Goal: Navigation & Orientation: Understand site structure

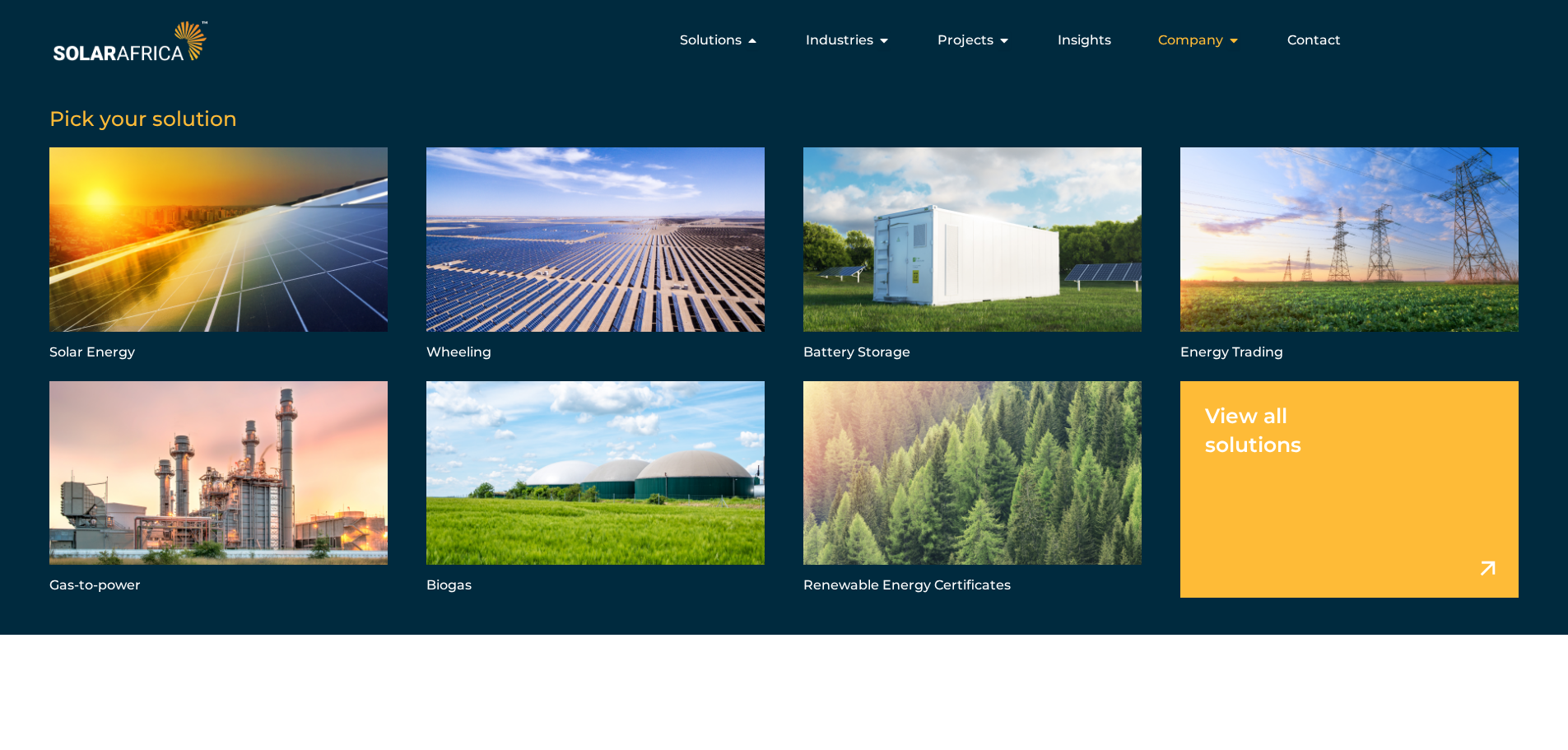
click at [1231, 43] on icon "Menu" at bounding box center [1233, 40] width 13 height 13
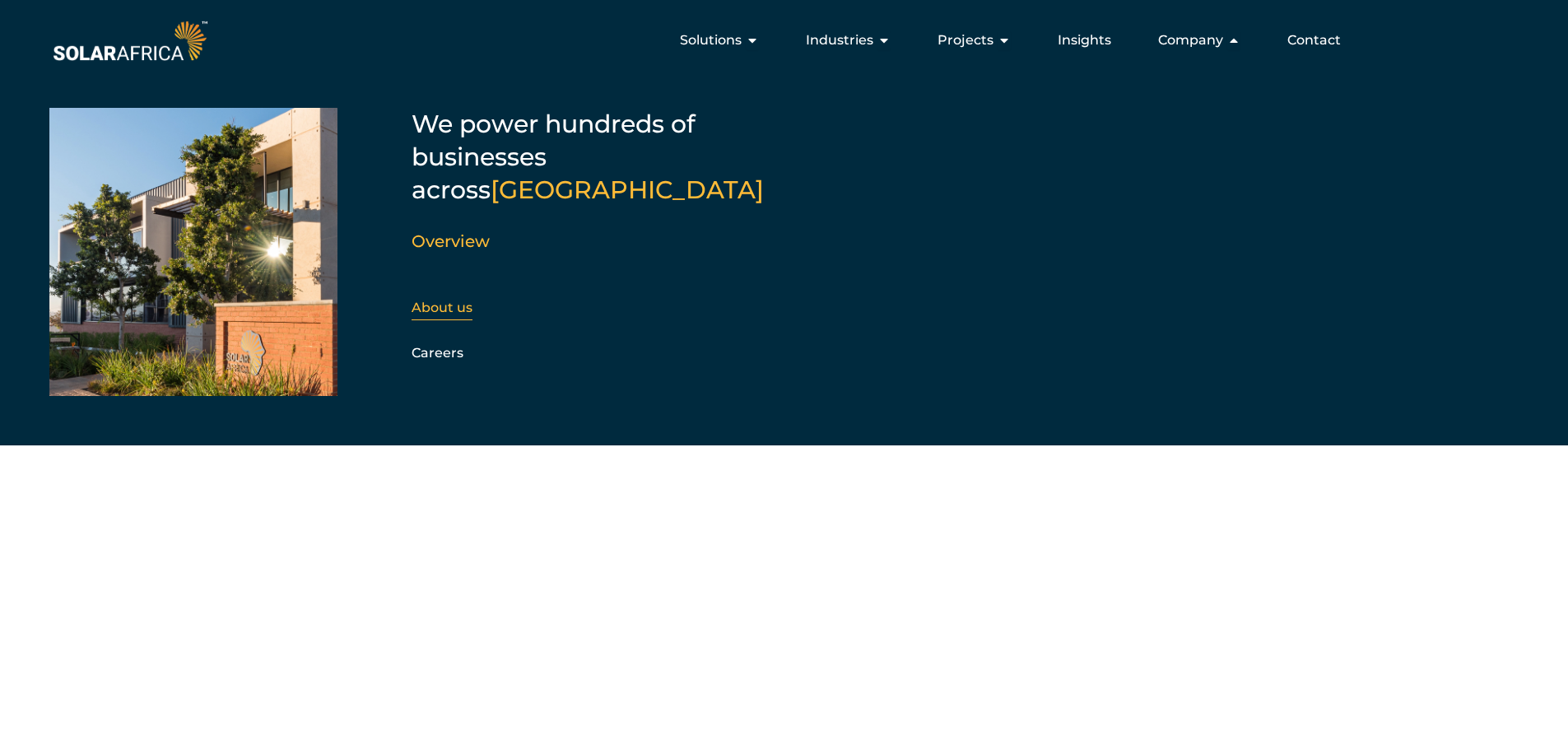
click at [443, 300] on link "About us" at bounding box center [442, 308] width 61 height 16
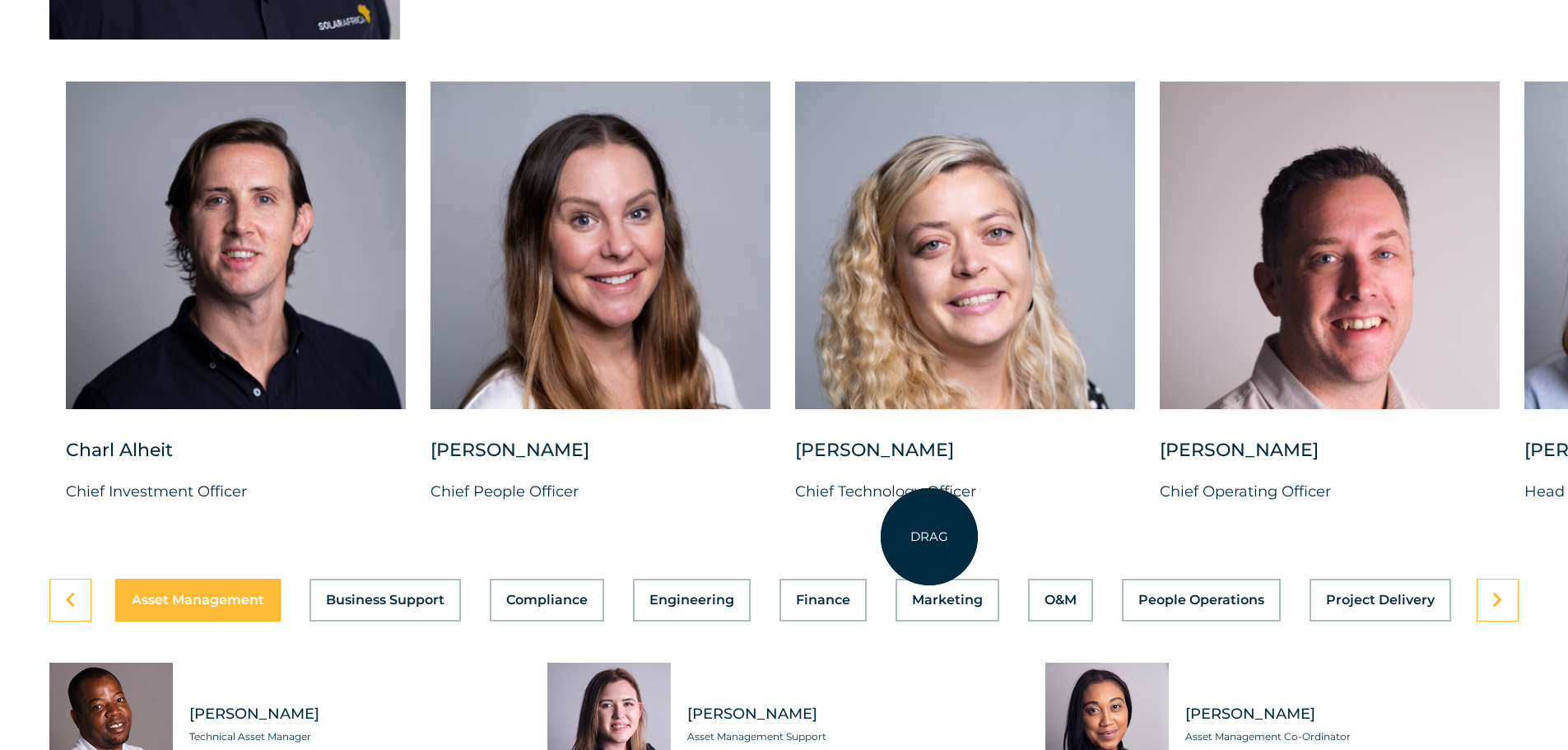
scroll to position [4199, 0]
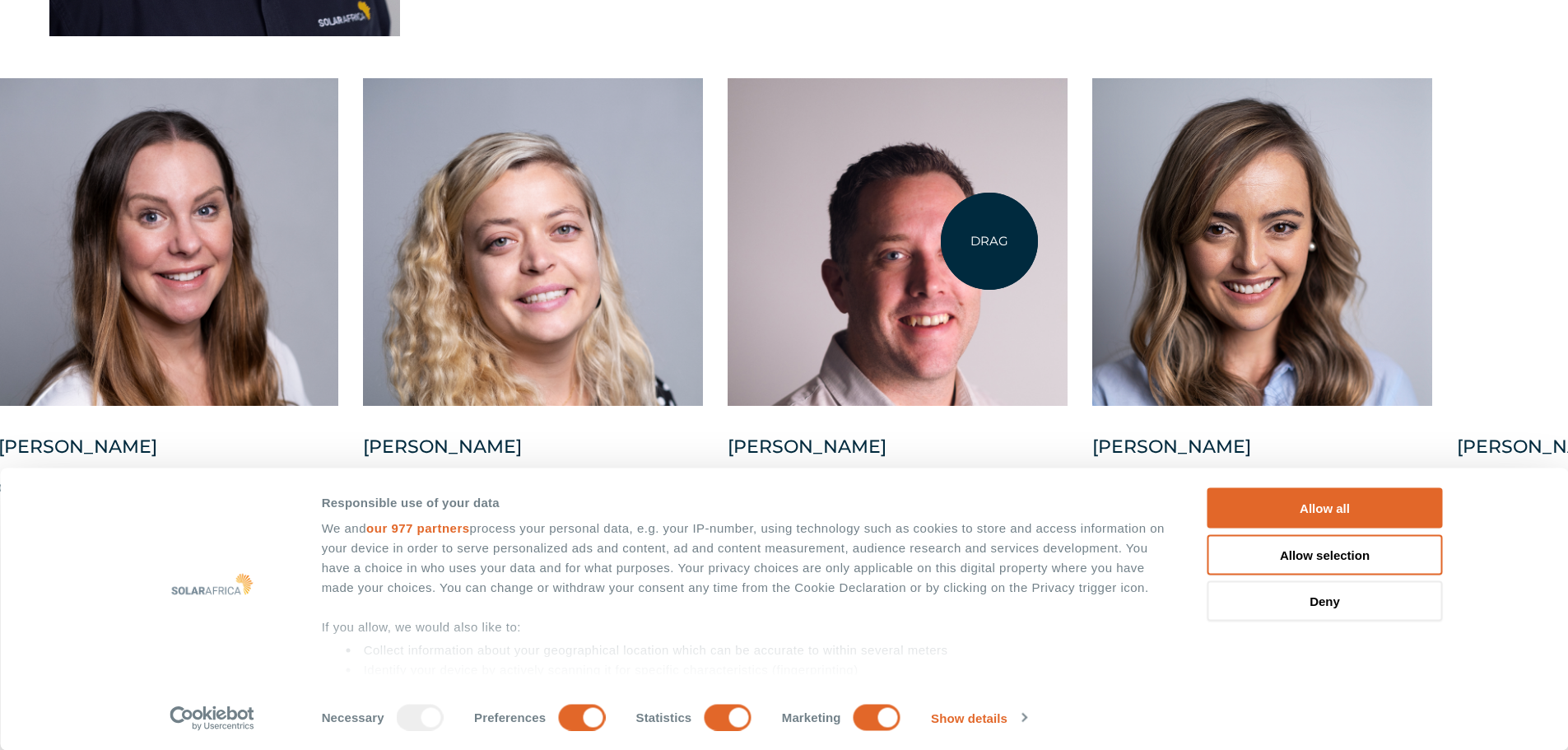
click at [984, 241] on div at bounding box center [897, 242] width 340 height 328
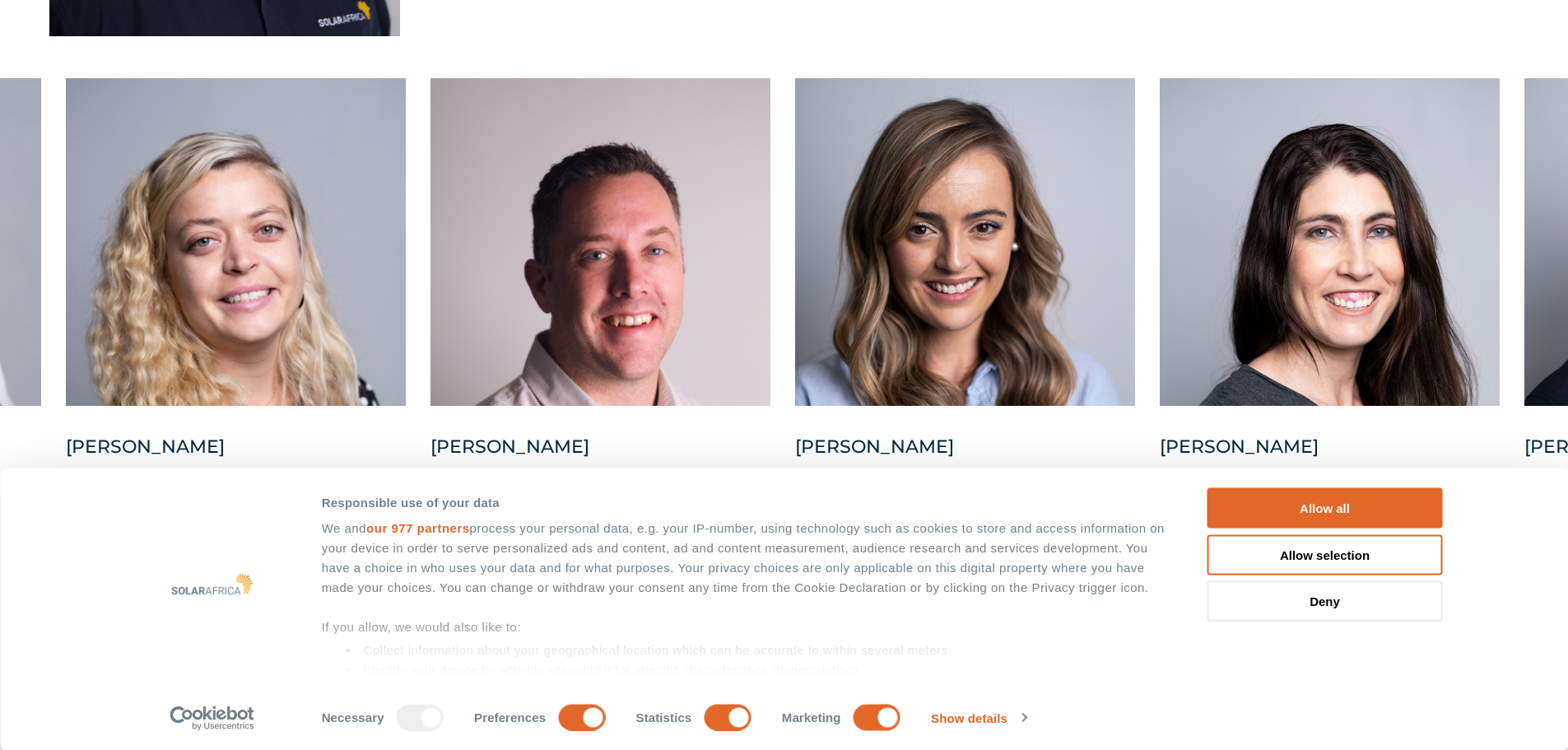
click at [1345, 506] on button "Allow all" at bounding box center [1325, 508] width 235 height 40
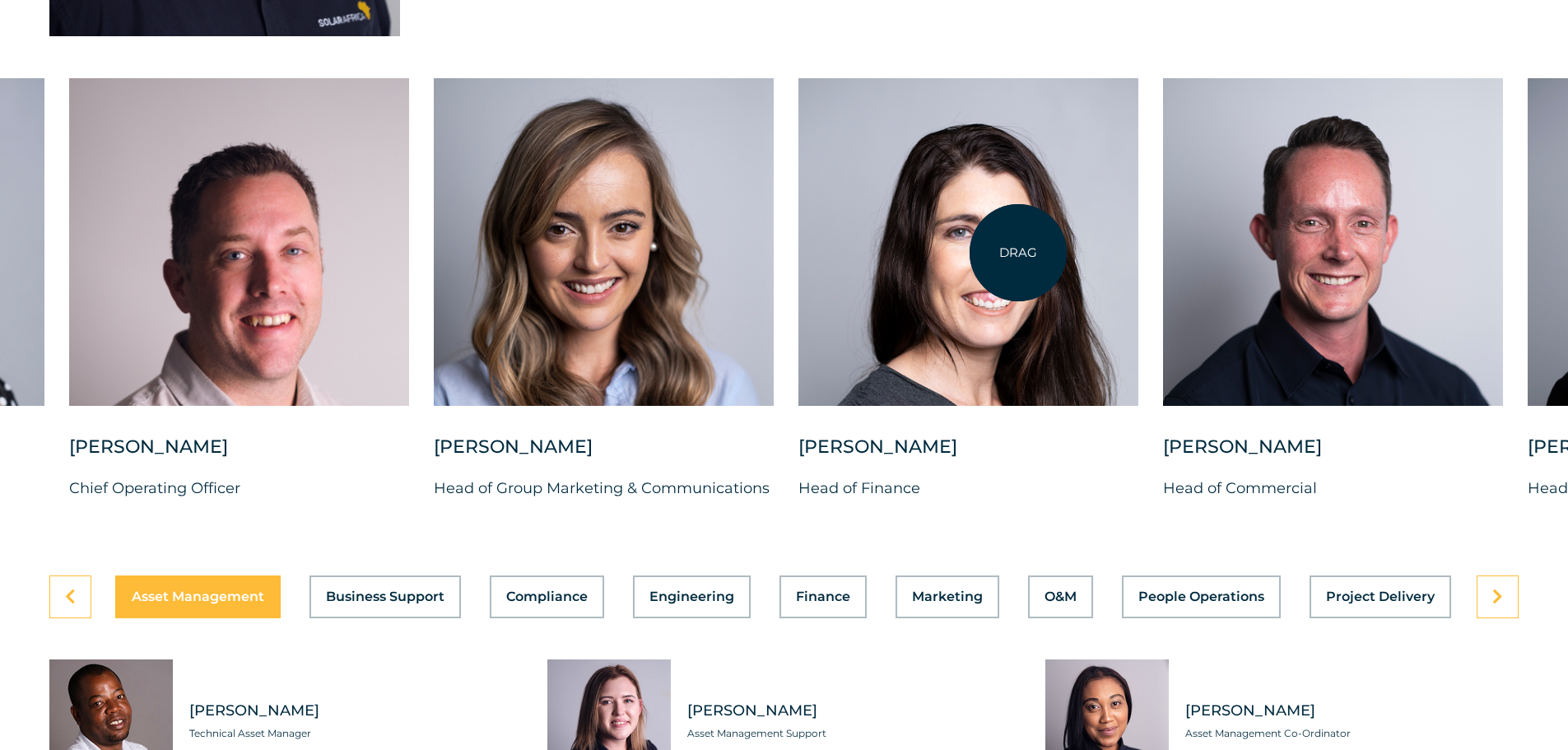
drag, startPoint x: 1380, startPoint y: 276, endPoint x: 649, endPoint y: 209, distance: 734.1
click at [799, 210] on div at bounding box center [969, 242] width 340 height 328
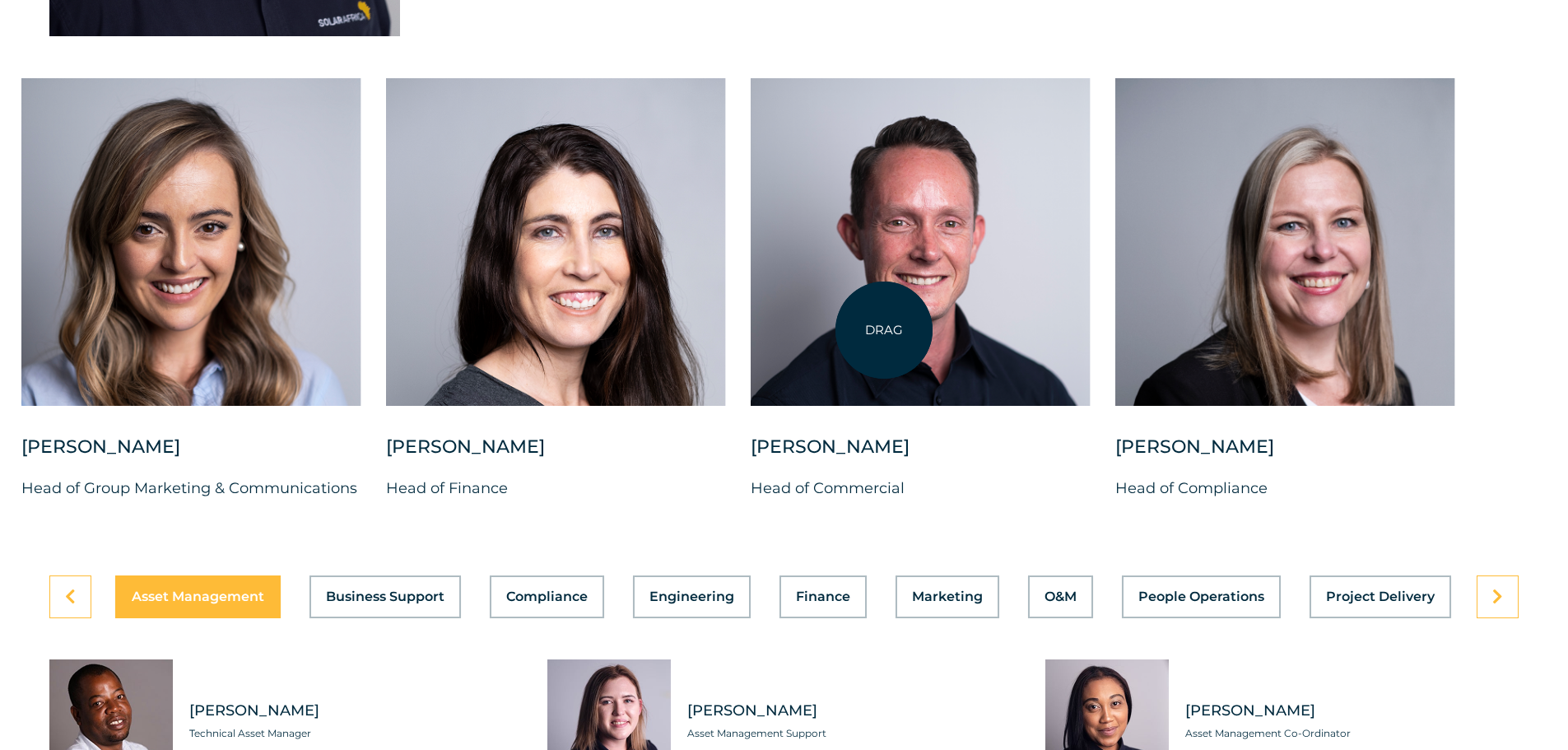
drag, startPoint x: 1108, startPoint y: 330, endPoint x: 493, endPoint y: 288, distance: 616.4
click at [497, 288] on div "Charl Alheit Chief Investment Officer Candice Seggie Chief People Officer Suné …" at bounding box center [21, 302] width 3049 height 448
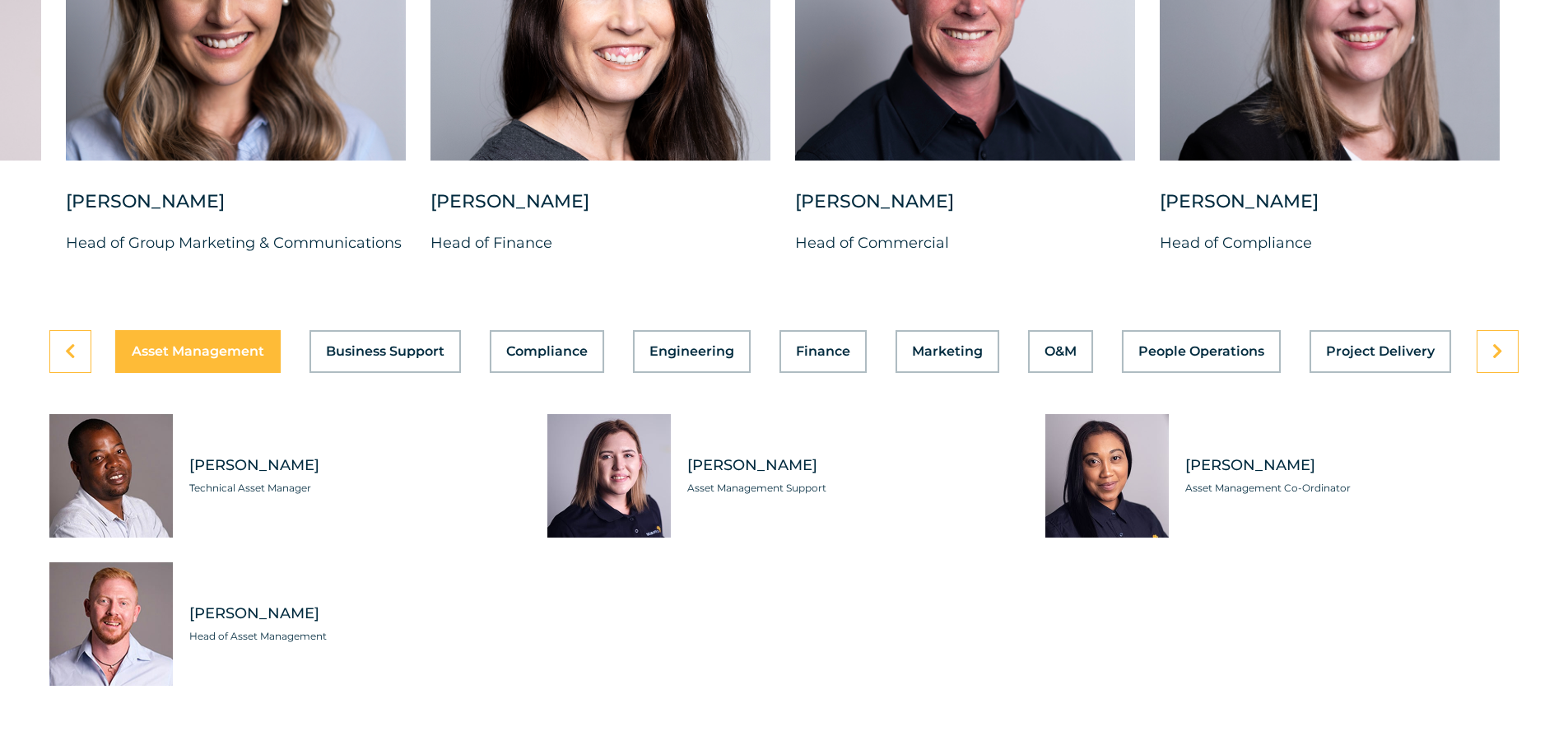
scroll to position [4445, 0]
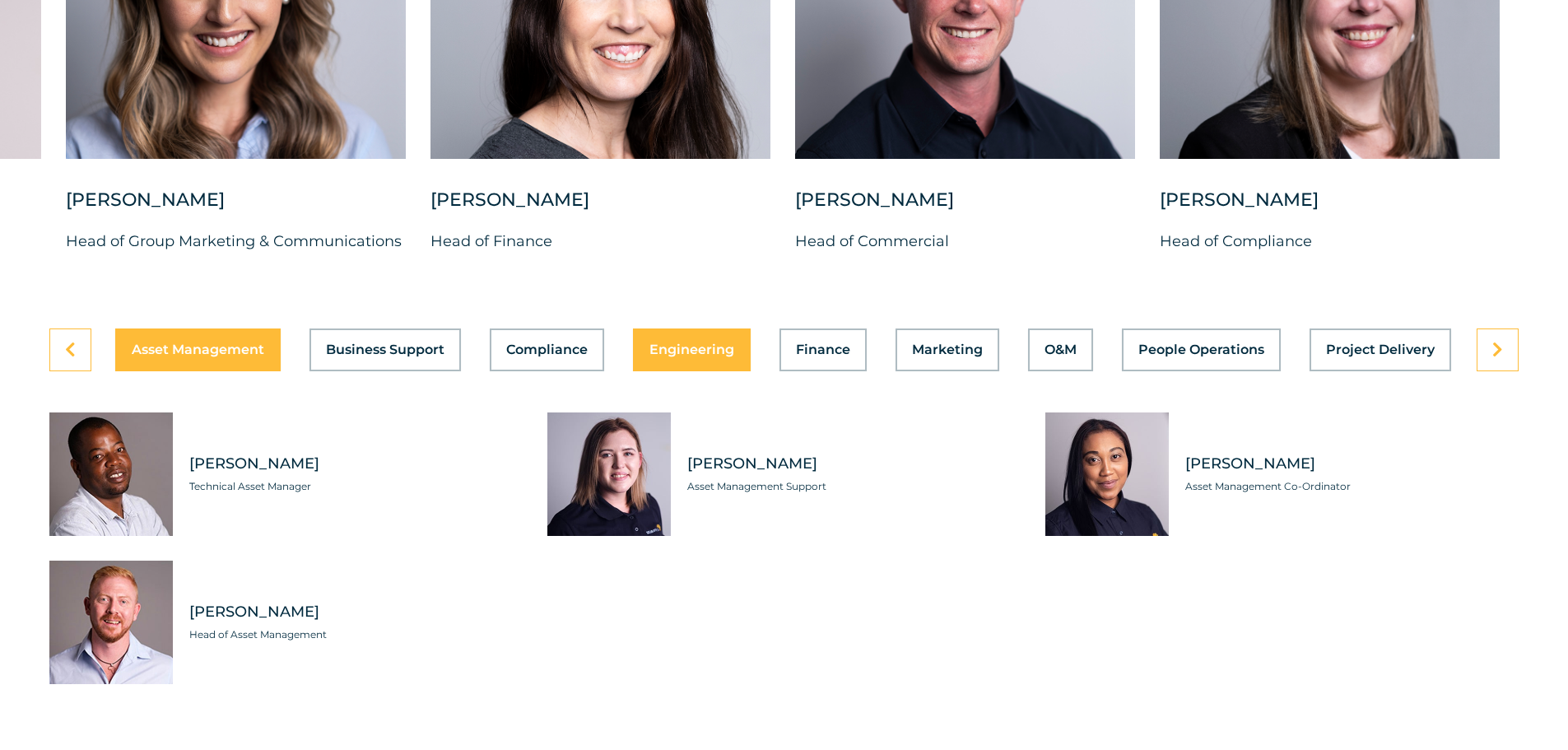
click at [708, 333] on div "Asset Management Business Support Compliance Engineering Finance Marketing O&M …" at bounding box center [784, 350] width 1469 height 43
click at [732, 339] on button "Engineering" at bounding box center [690, 350] width 118 height 43
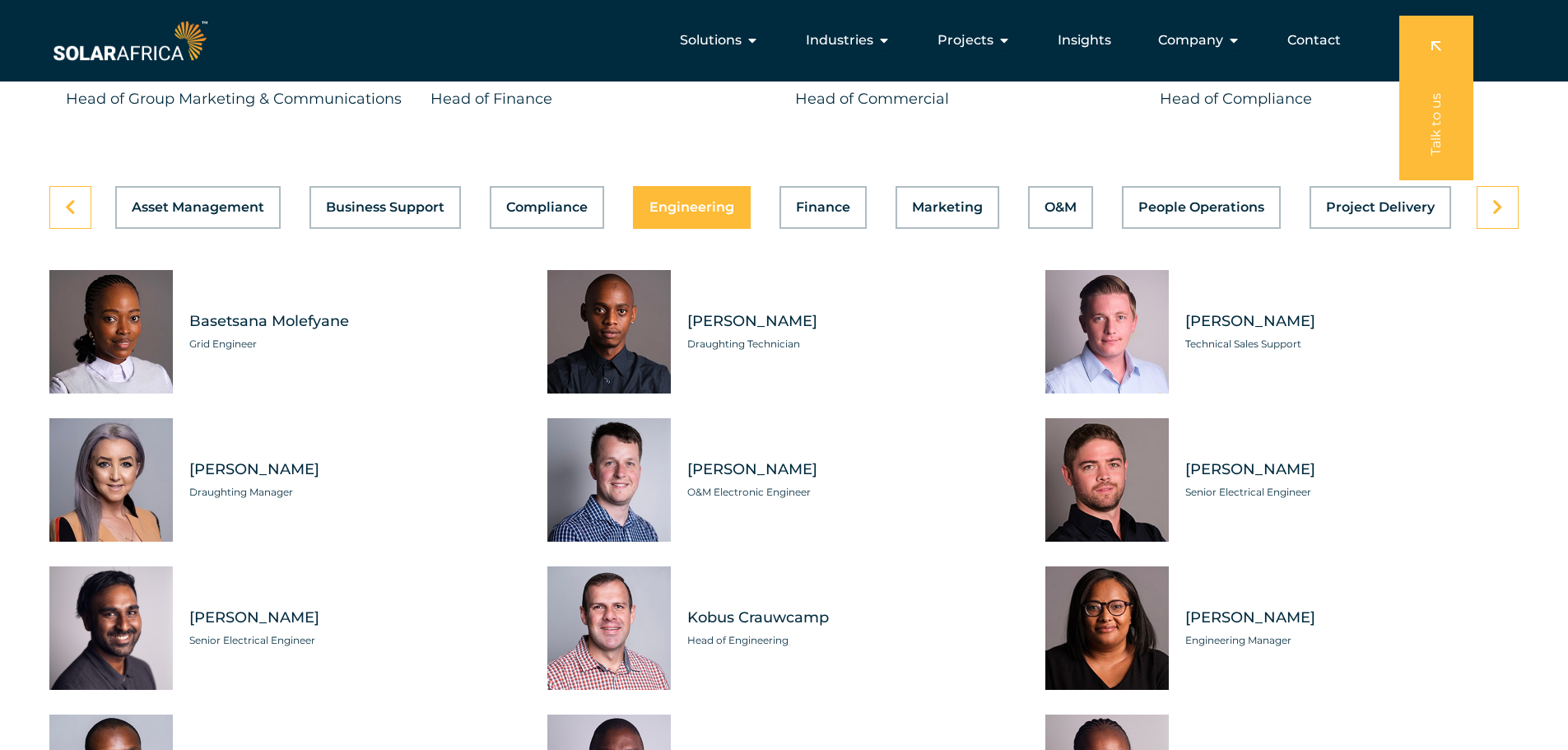
scroll to position [4445, 0]
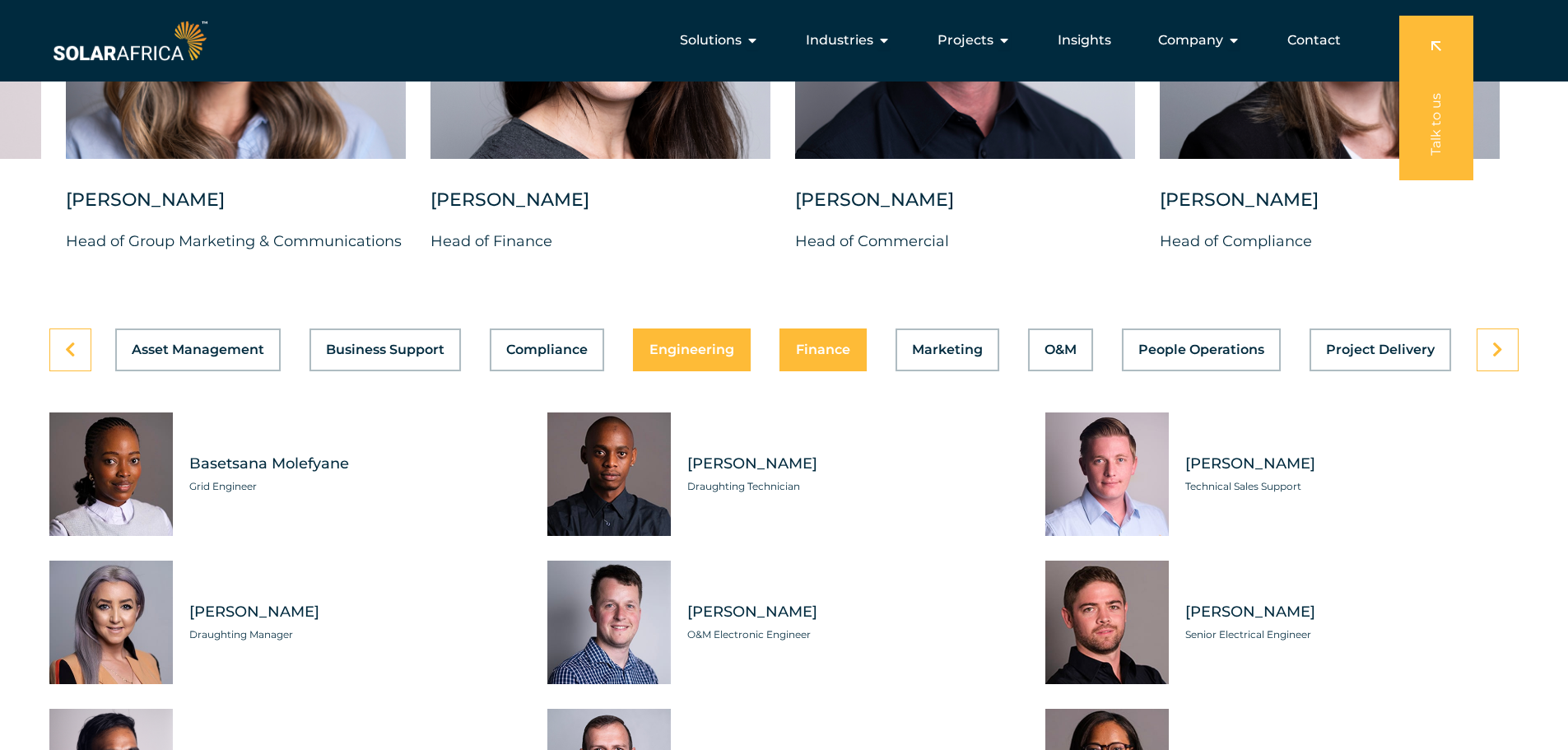
click at [842, 344] on span "Finance" at bounding box center [823, 350] width 55 height 13
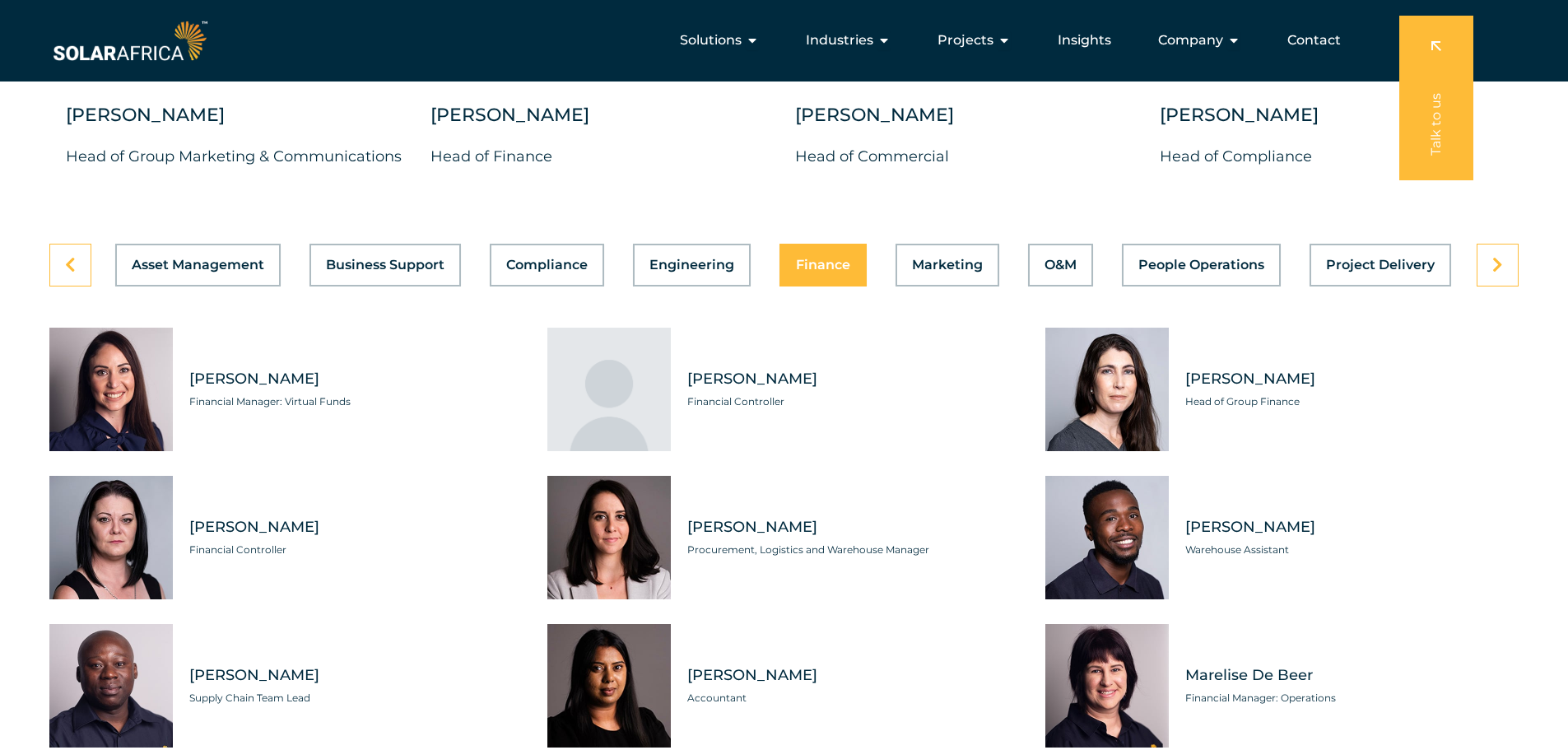
scroll to position [4528, 0]
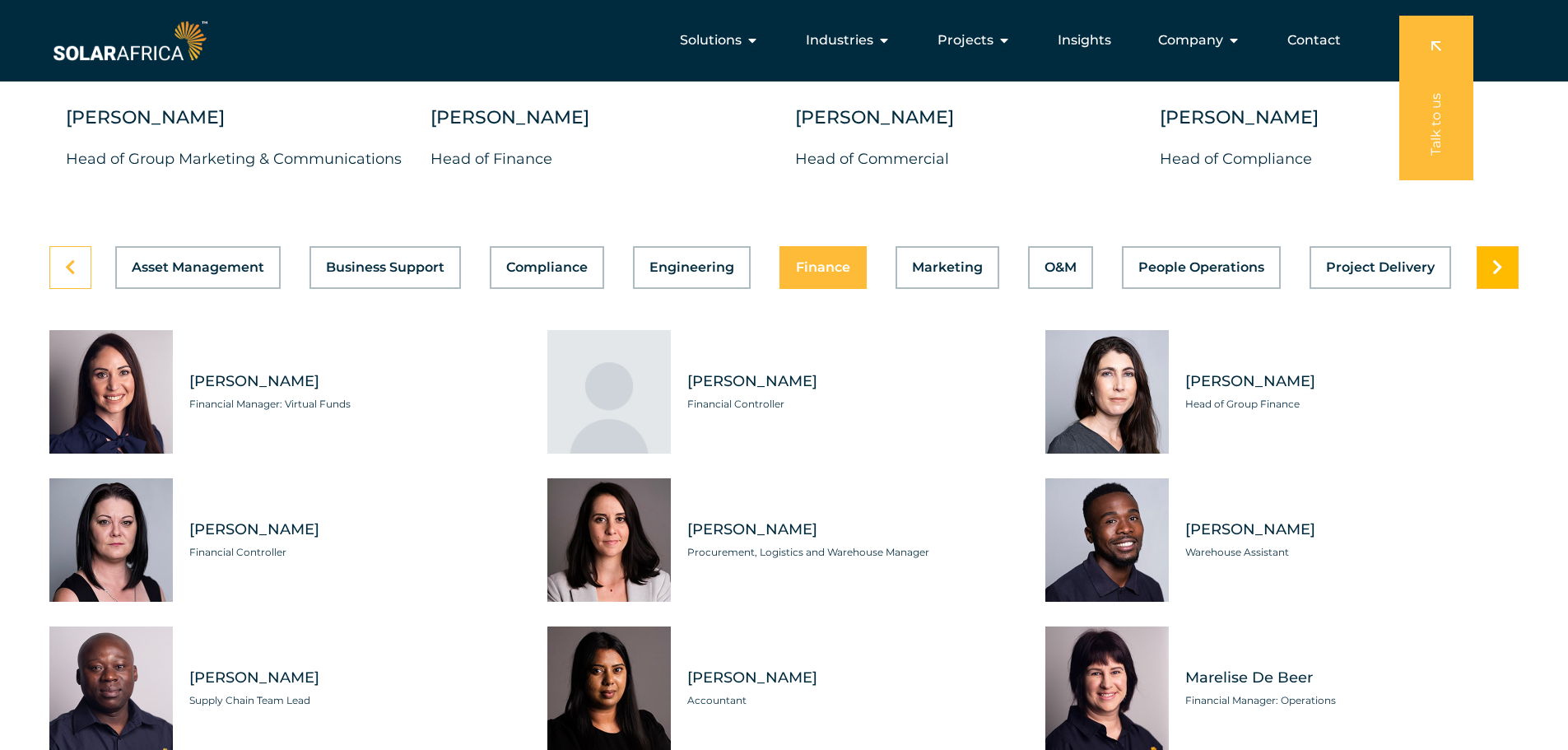
click at [1496, 260] on icon at bounding box center [1497, 268] width 11 height 17
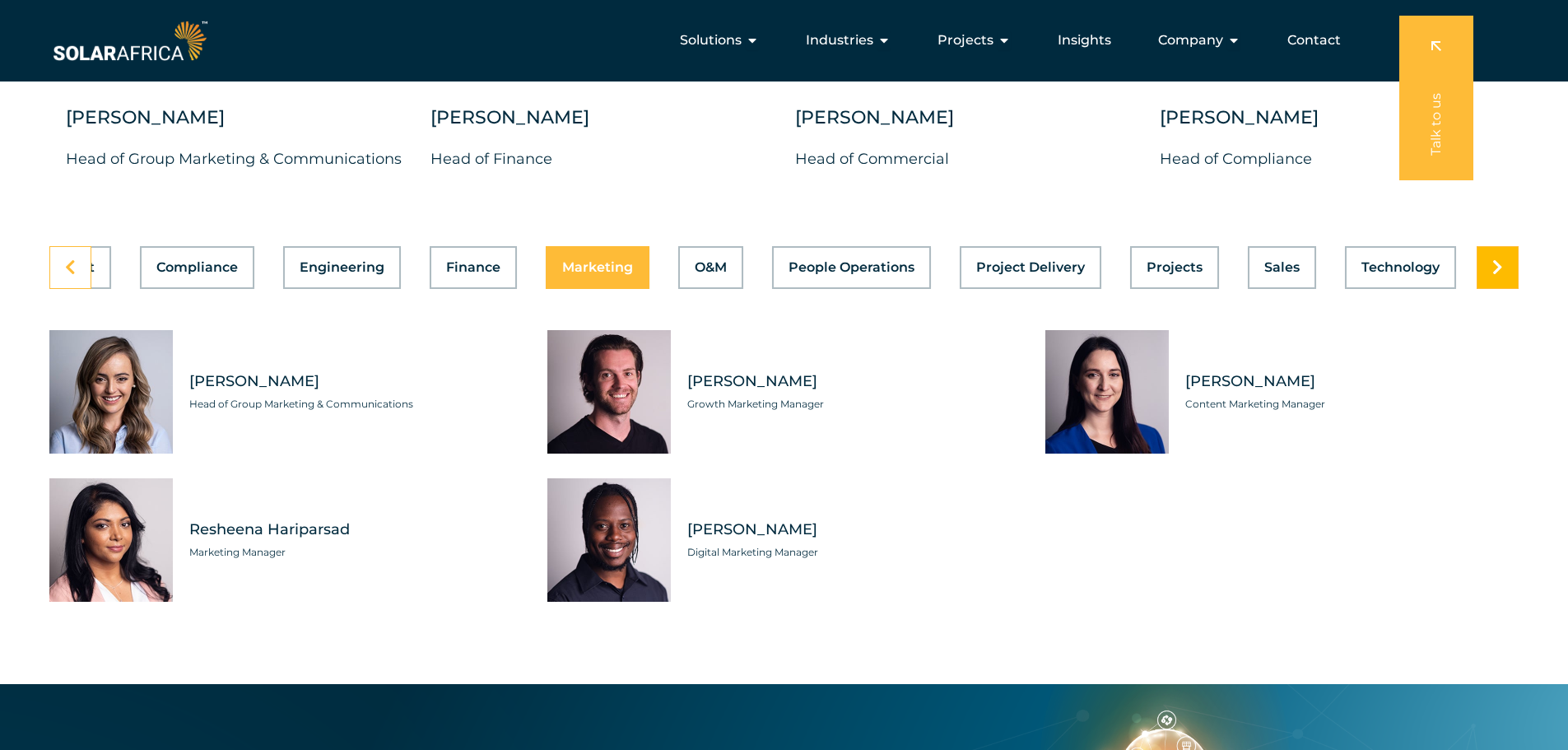
click at [1494, 260] on icon at bounding box center [1497, 268] width 11 height 17
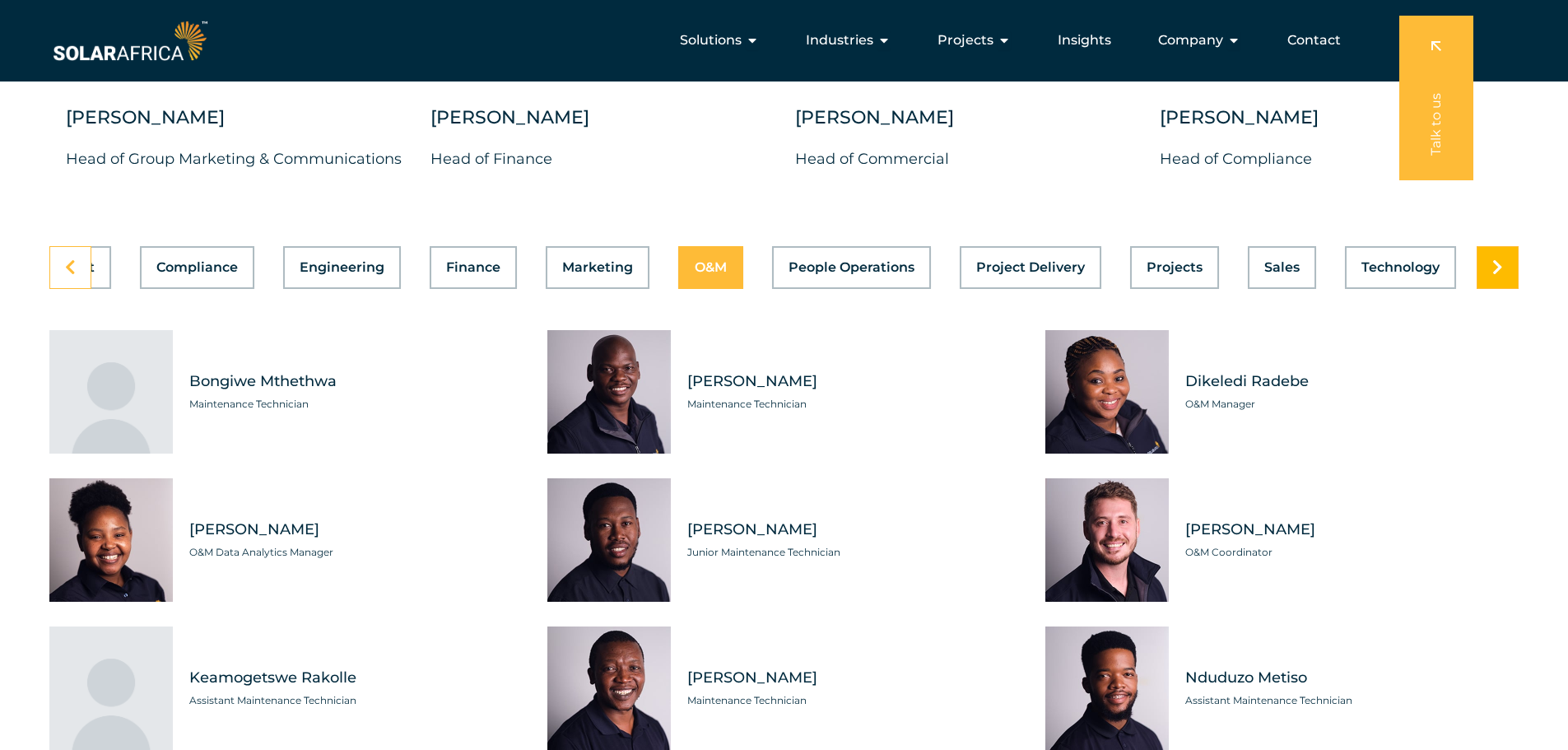
click at [1494, 260] on icon at bounding box center [1497, 268] width 11 height 17
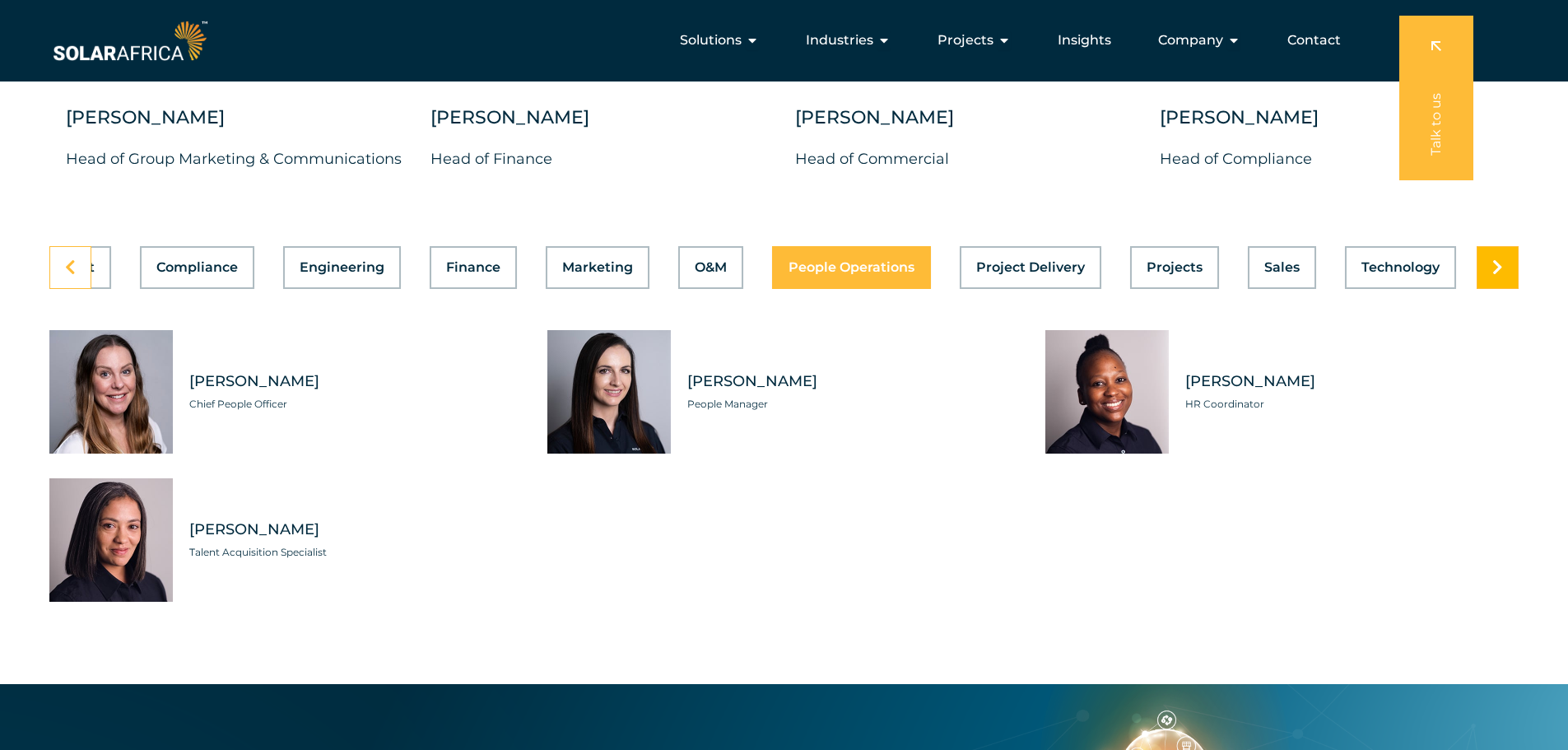
click at [1494, 260] on icon at bounding box center [1497, 268] width 11 height 17
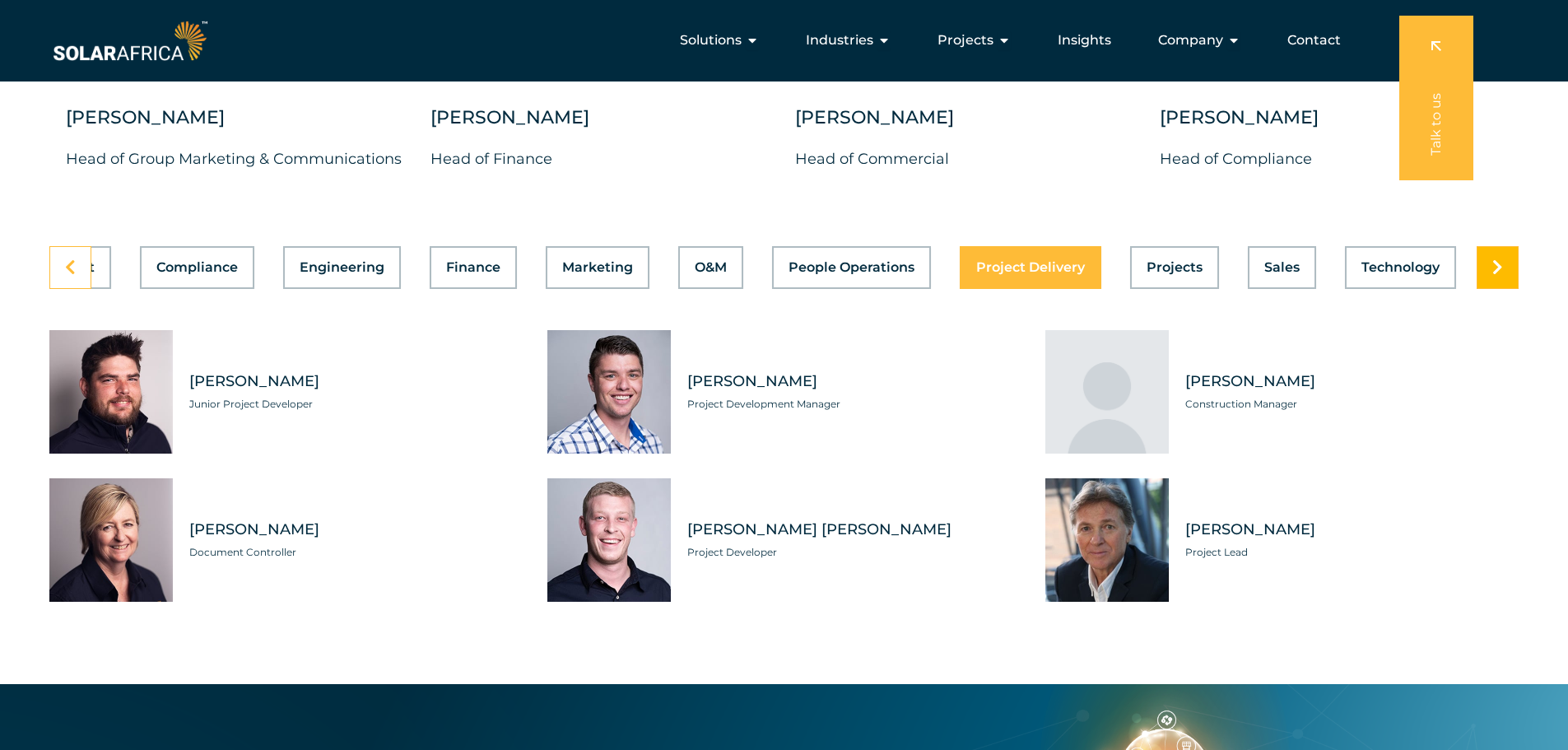
click at [1494, 260] on icon at bounding box center [1497, 268] width 11 height 17
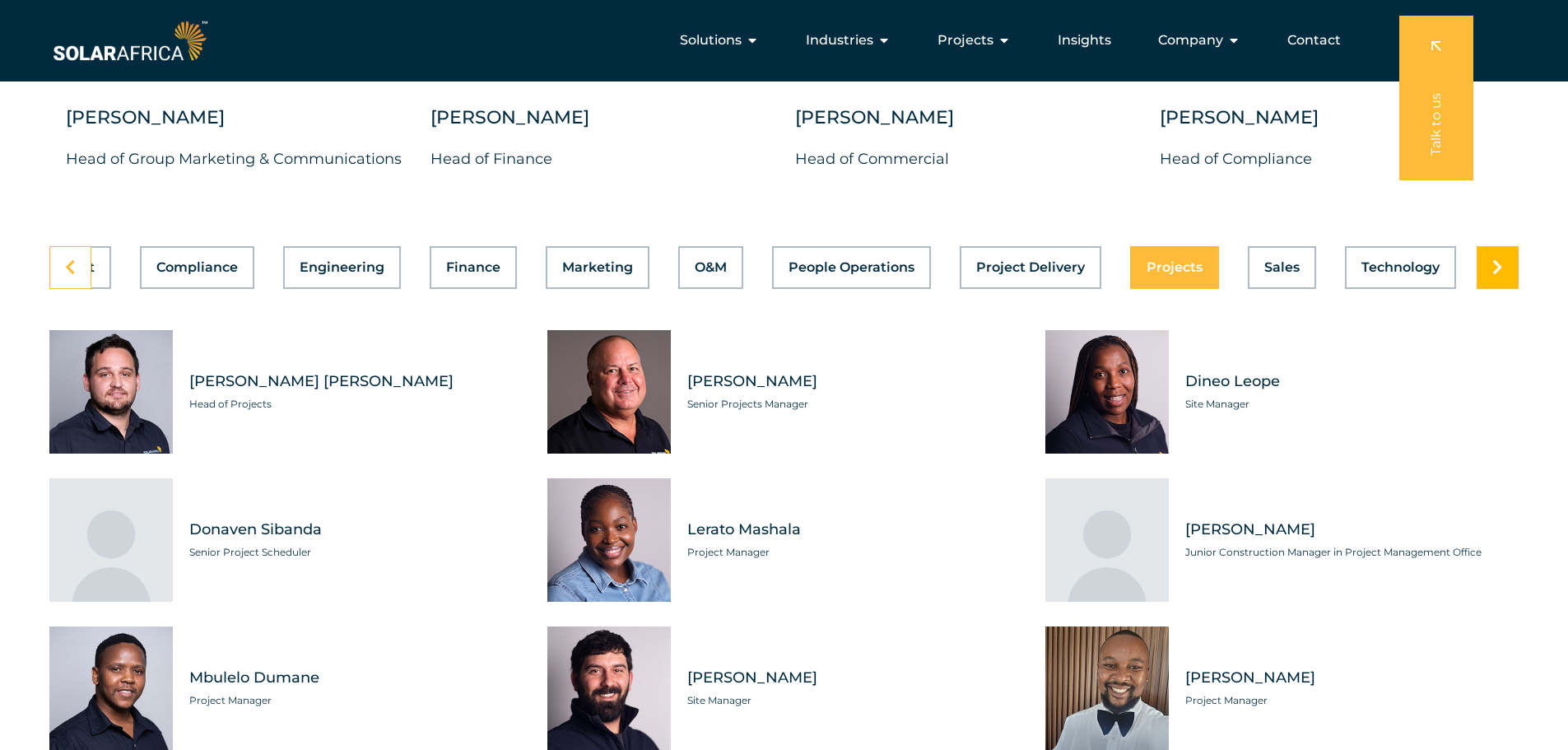
scroll to position [0, 350]
click at [216, 277] on div "Asset Management Business Support Compliance Engineering Finance Marketing O&M …" at bounding box center [784, 572] width 1469 height 652
click at [217, 261] on span "Compliance" at bounding box center [196, 267] width 81 height 13
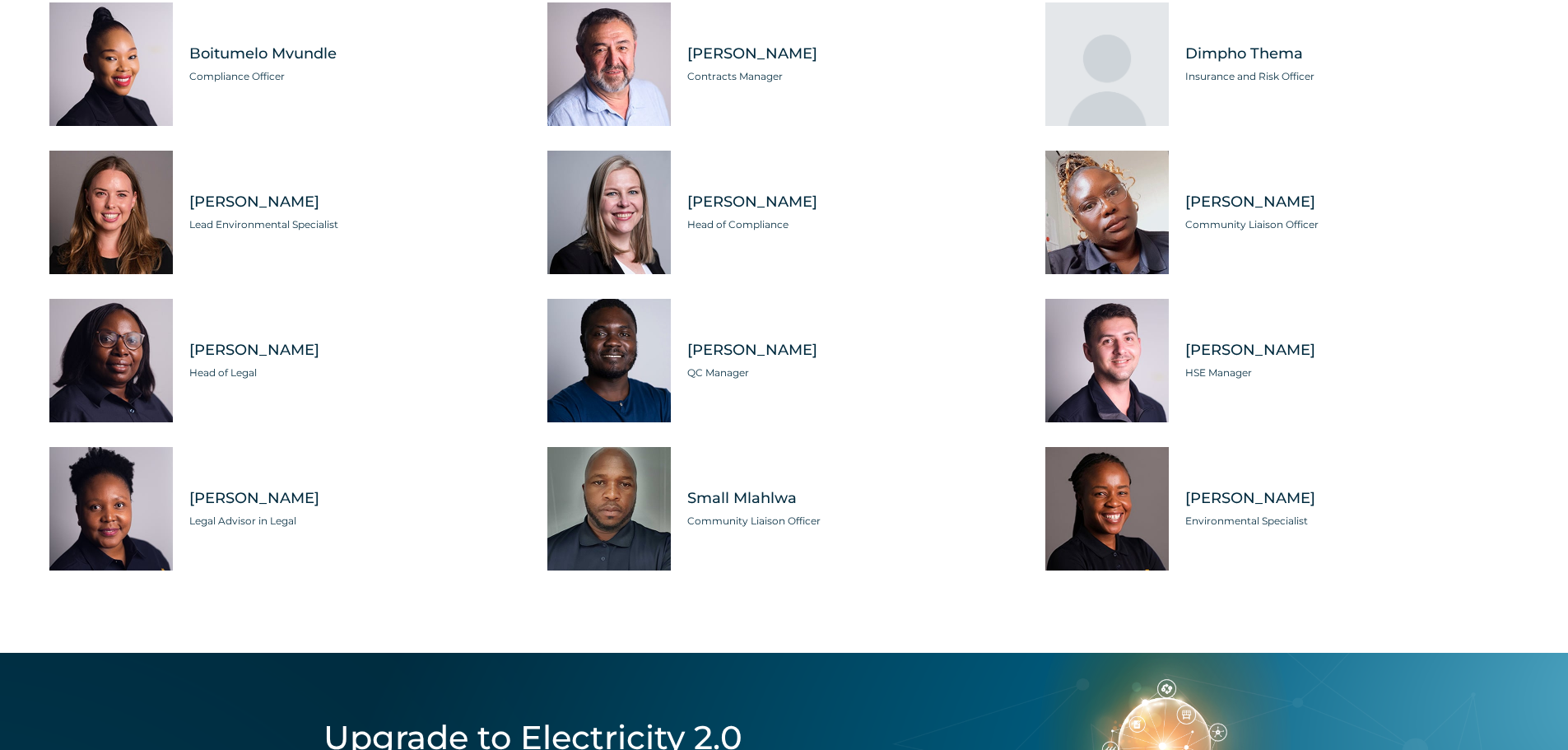
scroll to position [4857, 0]
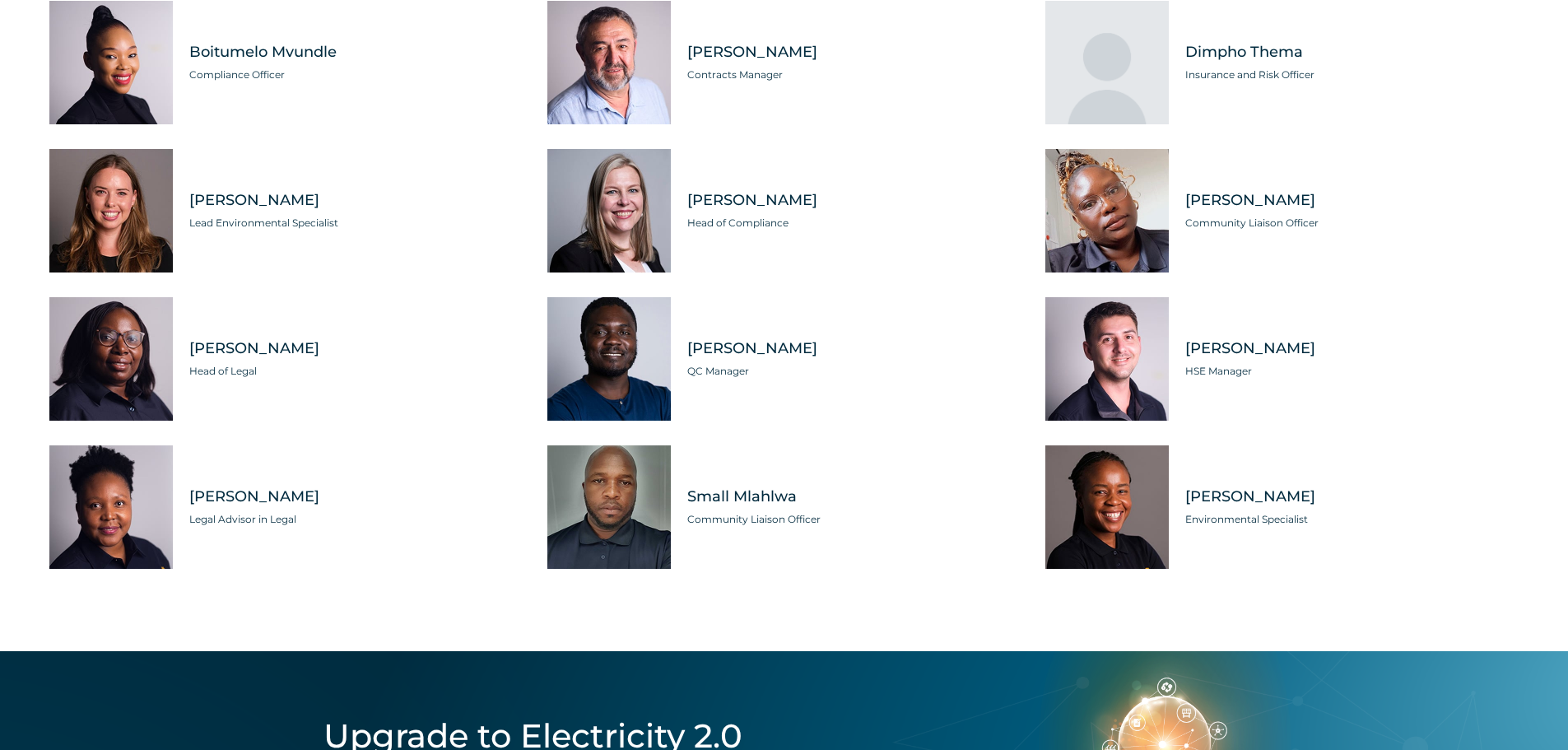
click at [1515, 514] on span "Environmental Specialist" at bounding box center [1351, 520] width 333 height 17
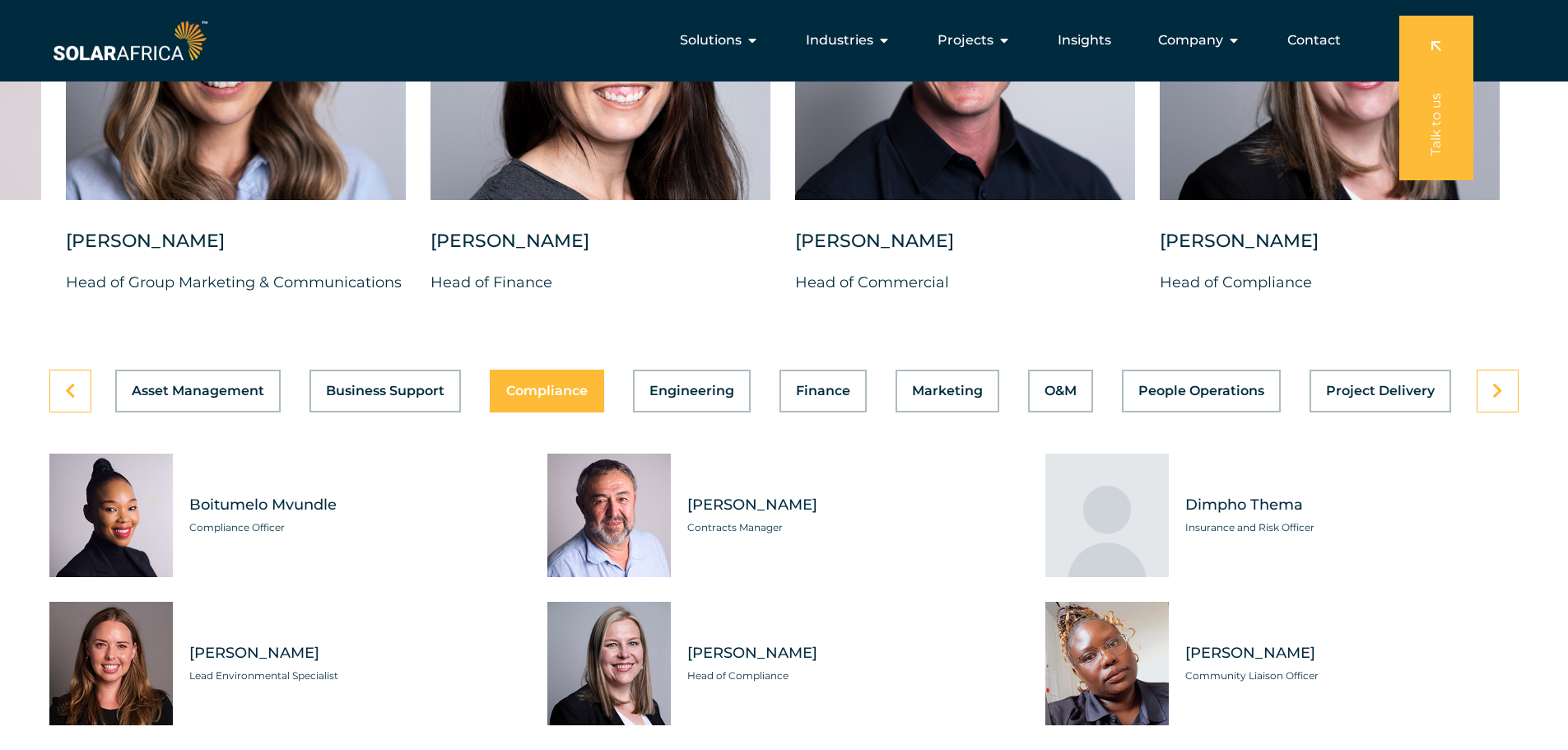
scroll to position [4363, 0]
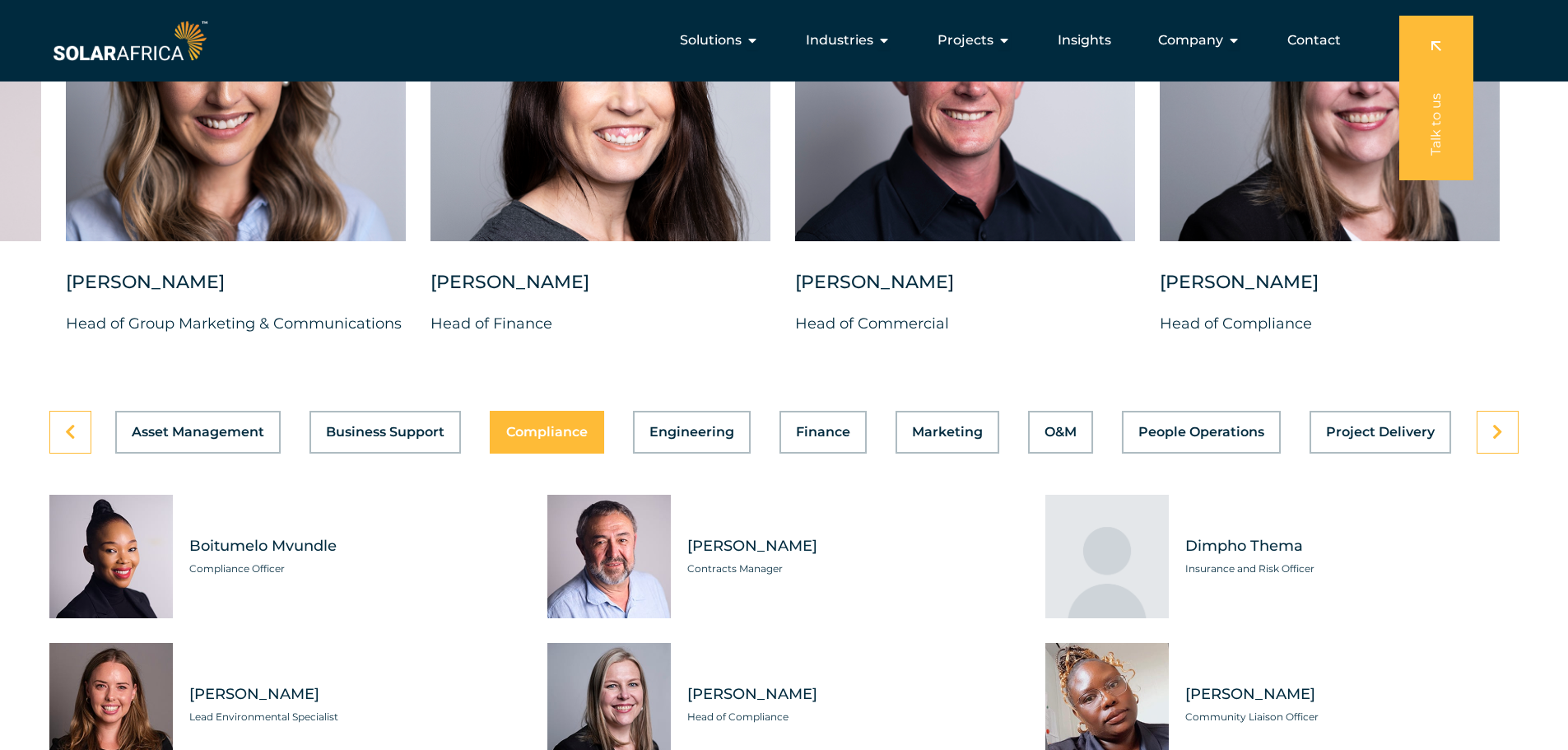
click at [1467, 522] on div "Dimpho Thema Insurance and Risk Officer" at bounding box center [1343, 557] width 350 height 123
